Goal: Task Accomplishment & Management: Manage account settings

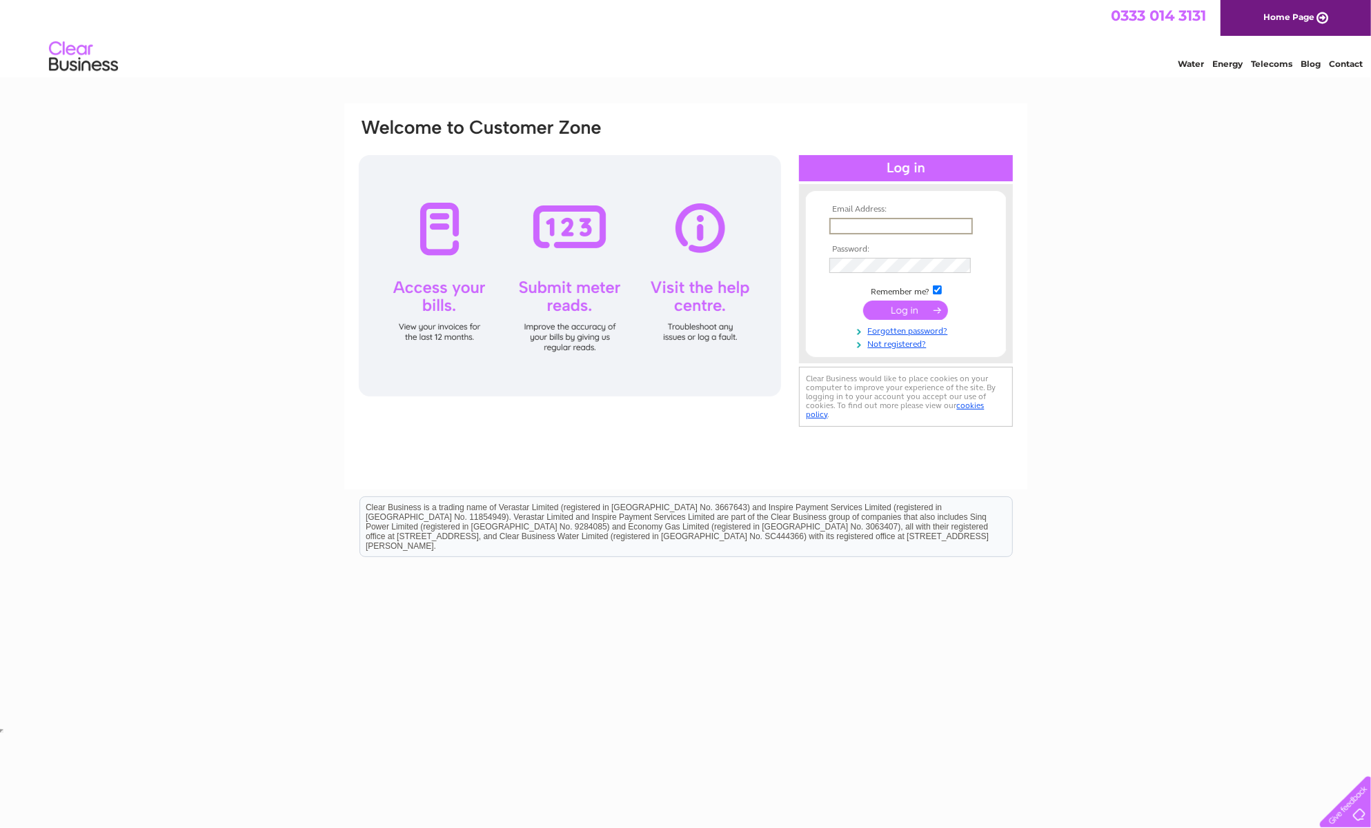
click at [845, 228] on input "text" at bounding box center [900, 226] width 143 height 17
type input "pj_butterworth@yahoo.co.uk"
click at [910, 308] on input "submit" at bounding box center [905, 310] width 85 height 19
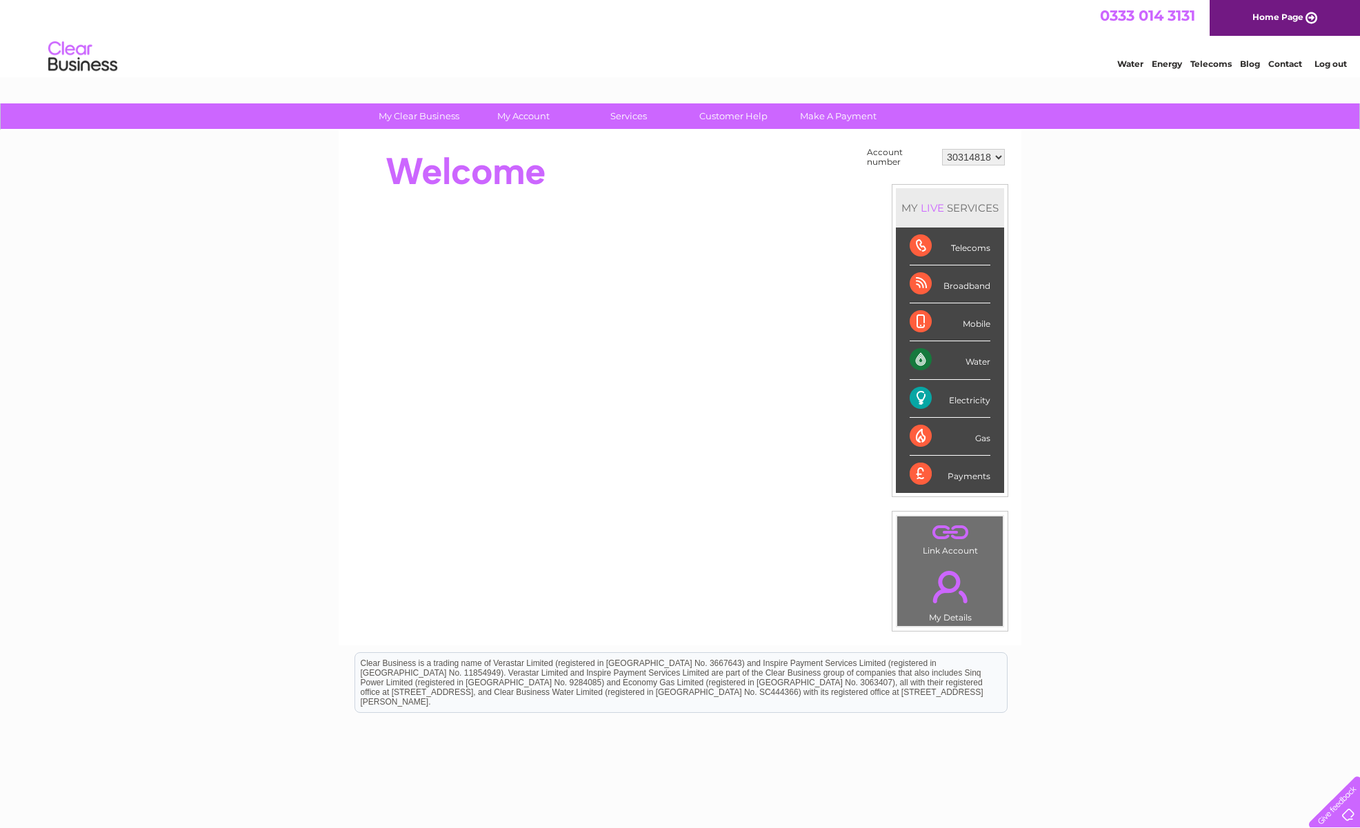
click at [921, 397] on div "Electricity" at bounding box center [950, 399] width 81 height 38
click at [974, 397] on div "Electricity" at bounding box center [950, 399] width 81 height 38
click at [922, 397] on div "Electricity" at bounding box center [950, 399] width 81 height 38
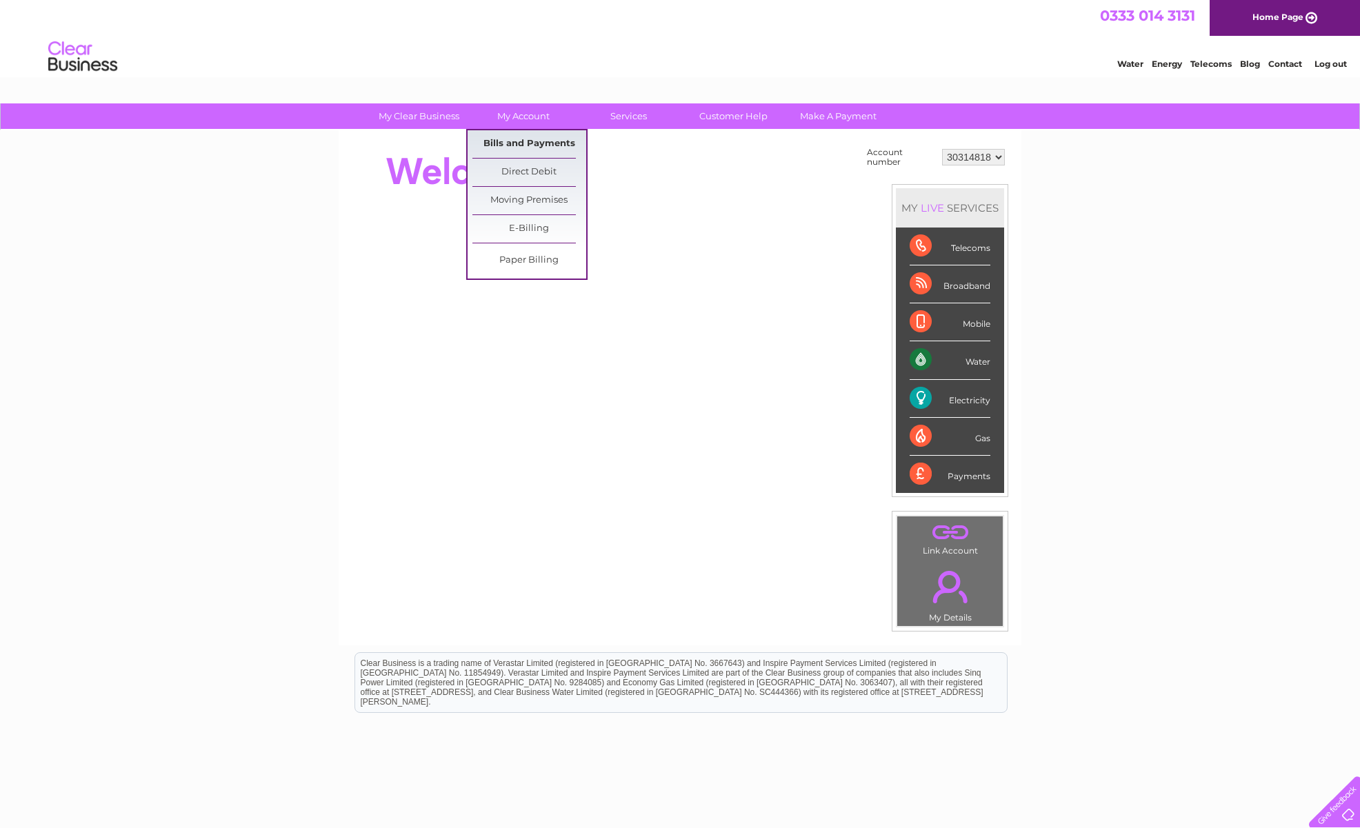
click at [526, 140] on link "Bills and Payments" at bounding box center [529, 144] width 114 height 28
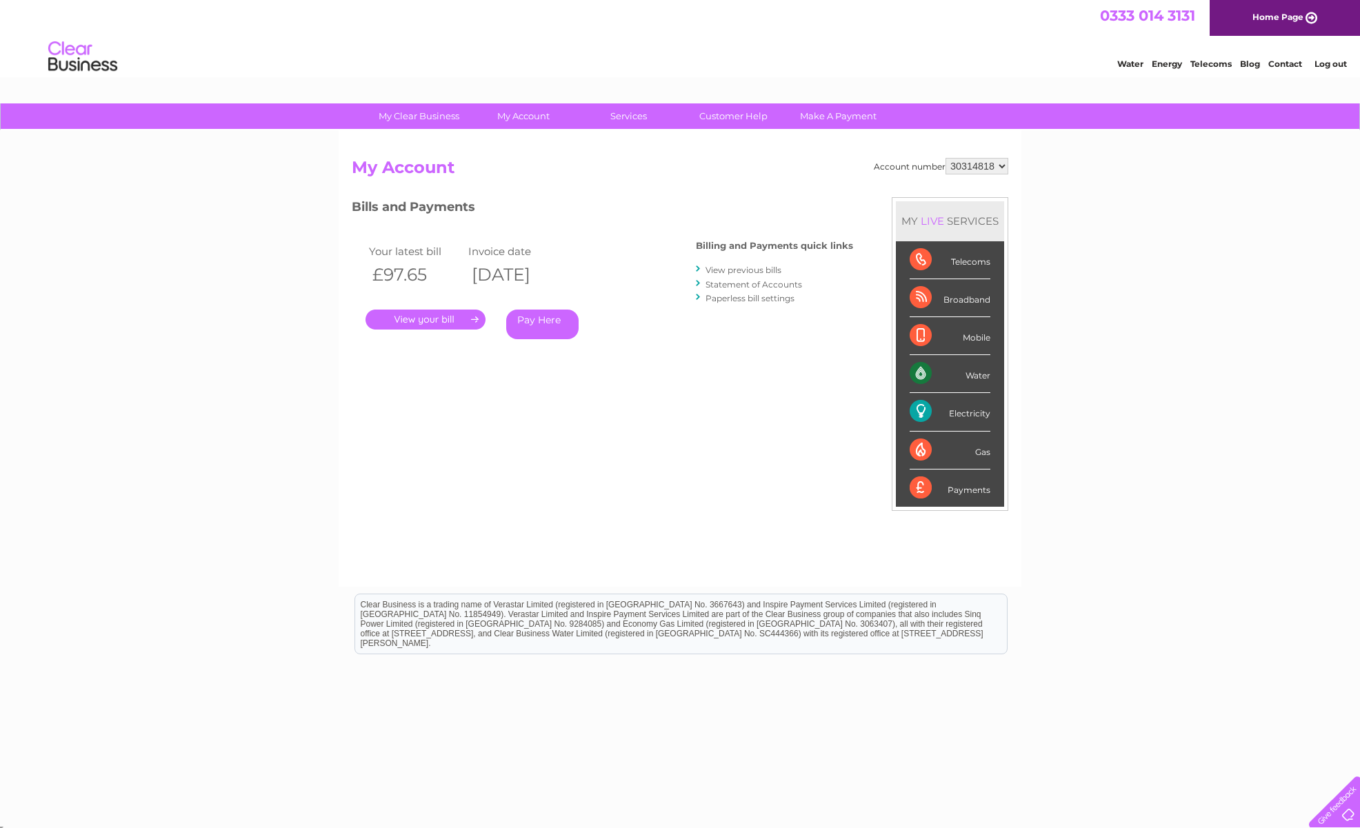
click at [443, 314] on link "." at bounding box center [426, 320] width 120 height 20
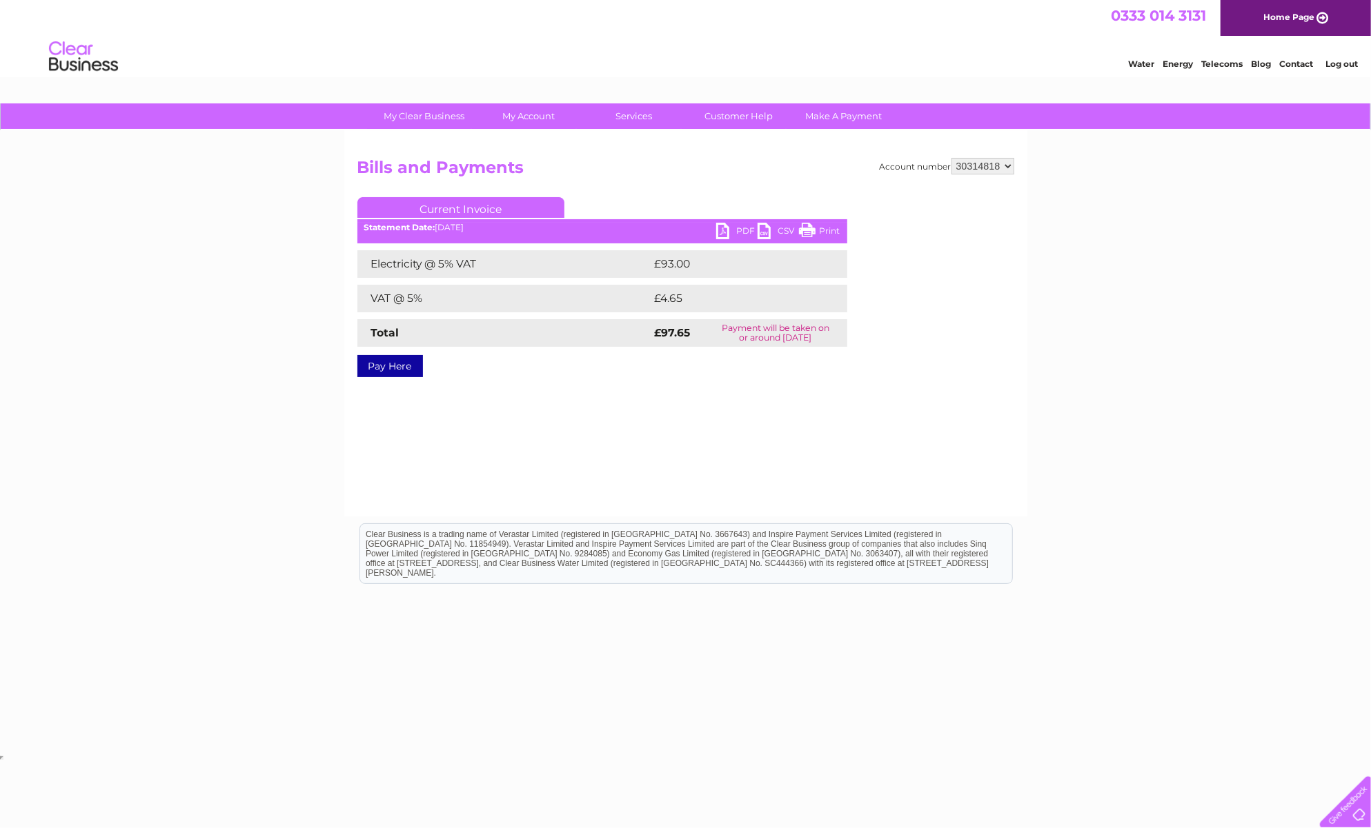
click at [744, 230] on link "PDF" at bounding box center [736, 233] width 41 height 20
click at [734, 115] on link "Customer Help" at bounding box center [738, 116] width 114 height 26
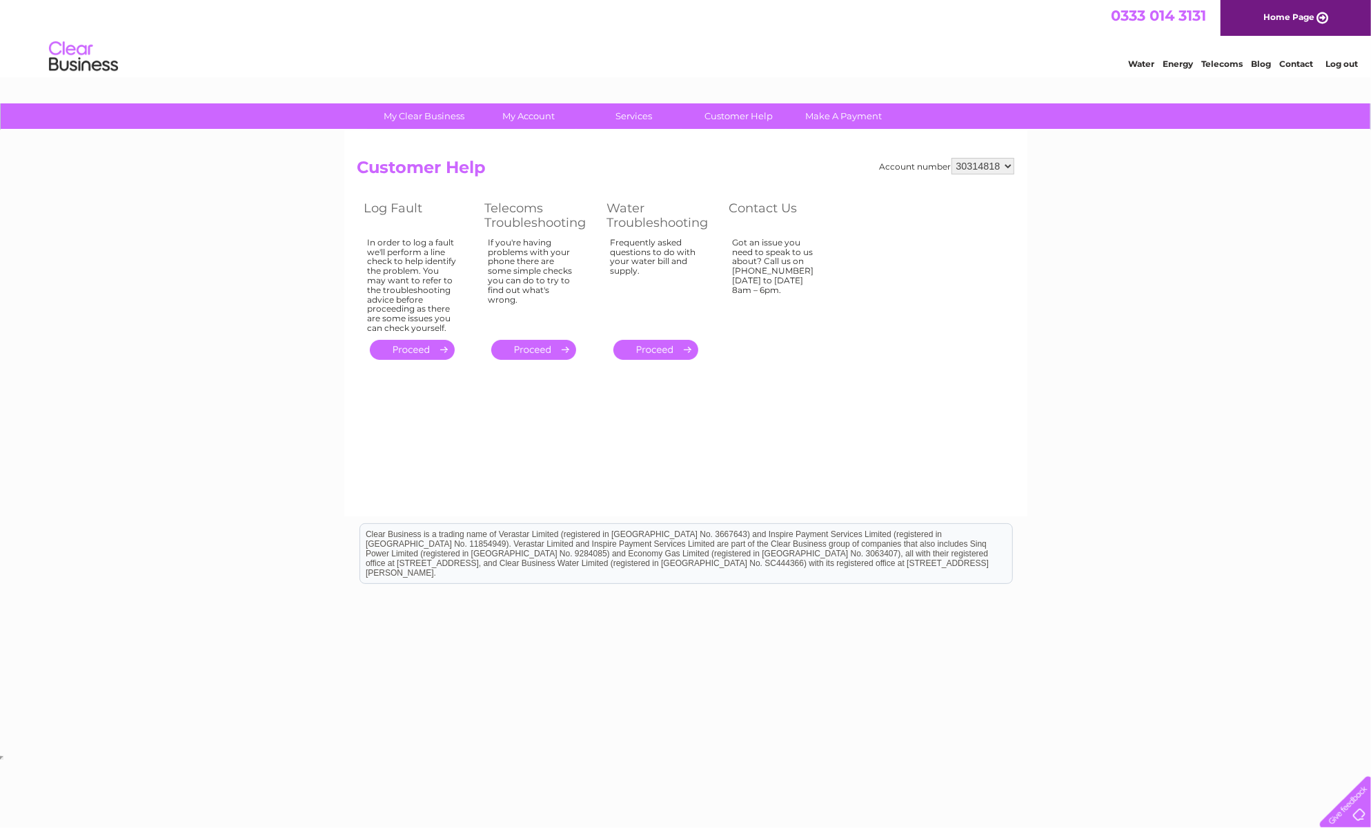
drag, startPoint x: 822, startPoint y: 279, endPoint x: 737, endPoint y: 246, distance: 91.7
click at [457, 246] on div "Got an issue you need to speak to us about? Call us on [PHONE_NUMBER] [DATE] to…" at bounding box center [413, 285] width 90 height 95
click at [457, 295] on div "Got an issue you need to speak to us about? Call us on [PHONE_NUMBER] [DATE] to…" at bounding box center [413, 285] width 90 height 95
click at [722, 111] on link "Customer Help" at bounding box center [738, 116] width 114 height 26
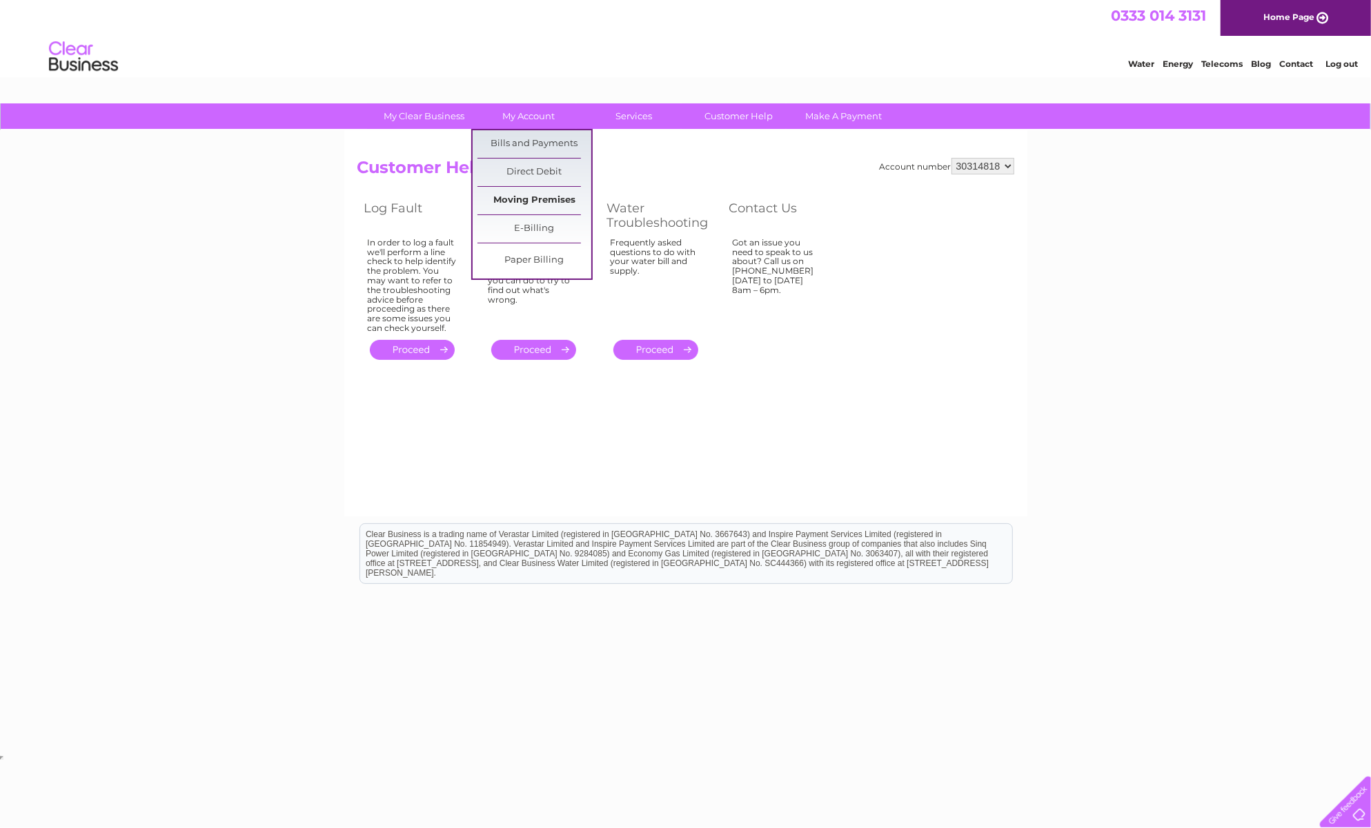
click at [535, 198] on link "Moving Premises" at bounding box center [534, 201] width 114 height 28
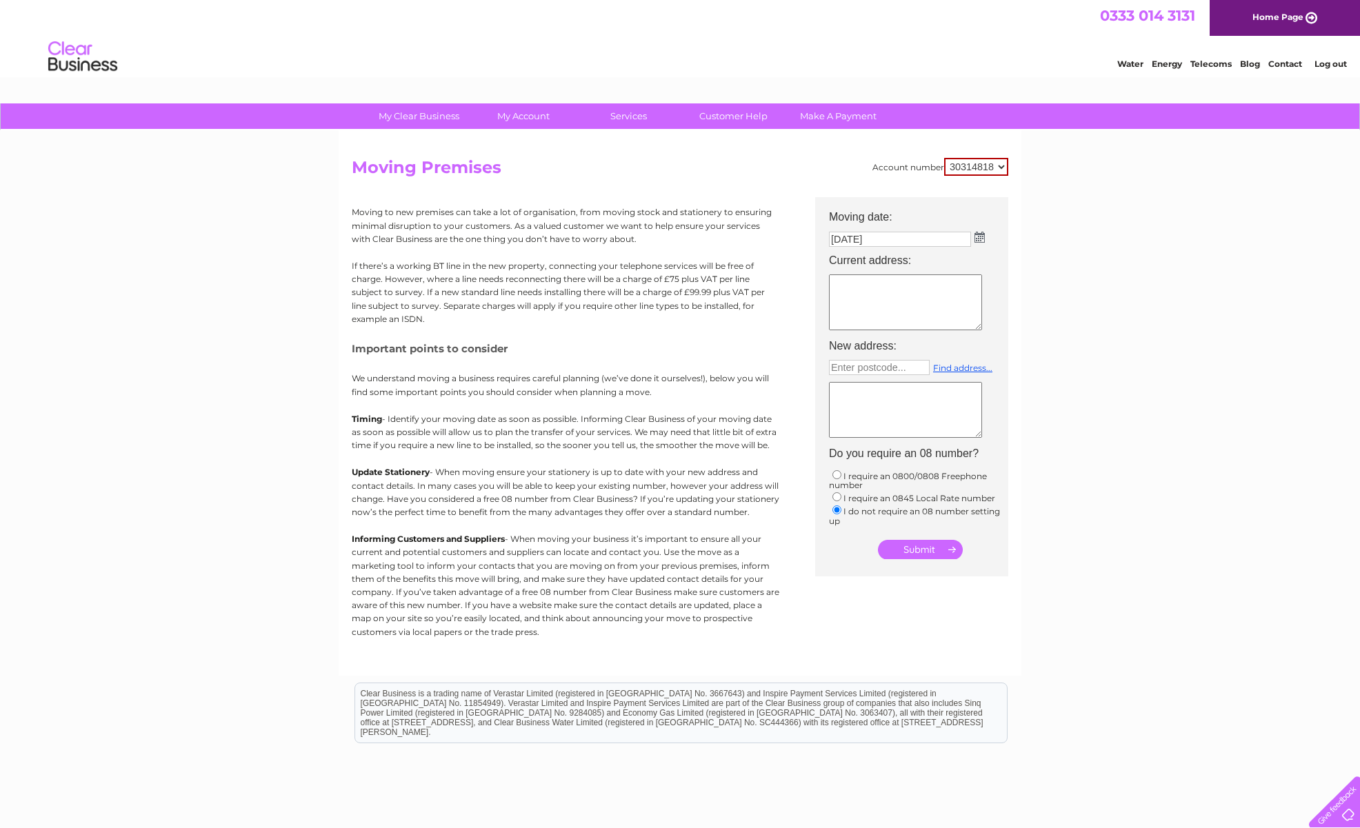
click at [232, 179] on div "My Clear Business Login Details My Details My Preferences Link Account My Accou…" at bounding box center [680, 507] width 1360 height 808
